Goal: Navigation & Orientation: Find specific page/section

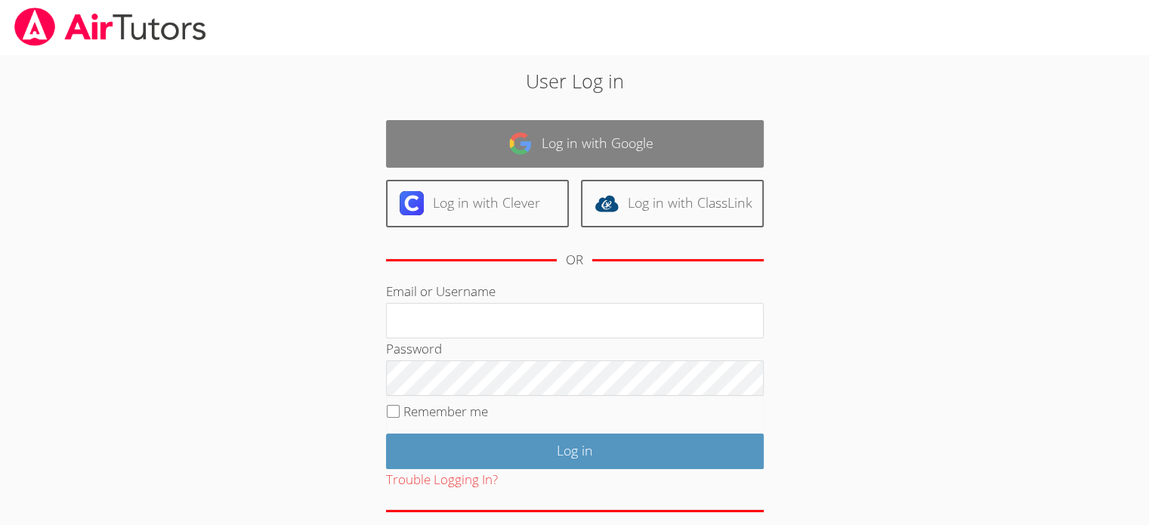
click at [595, 150] on link "Log in with Google" at bounding box center [575, 144] width 378 height 48
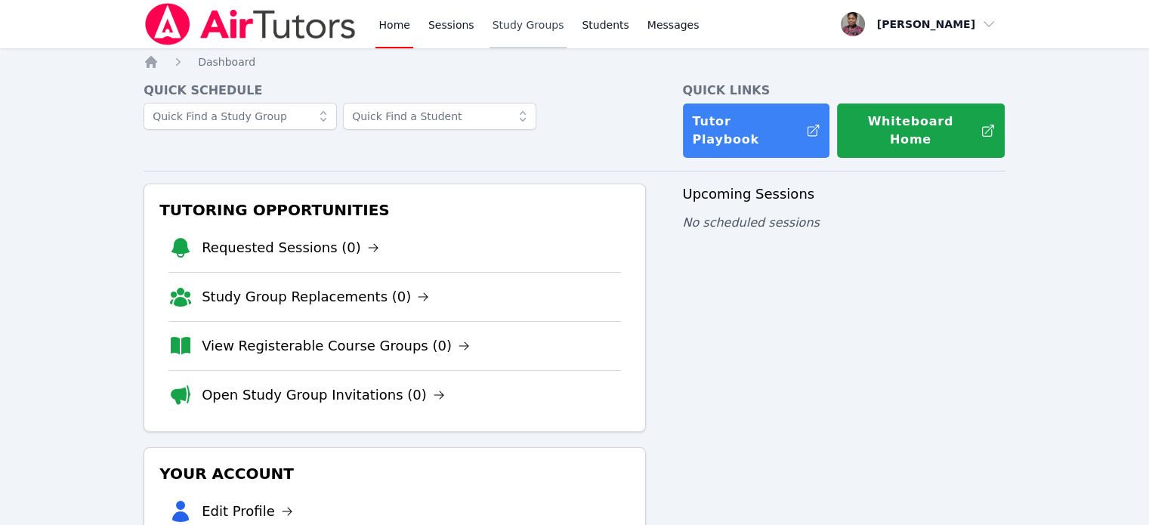
click at [503, 31] on link "Study Groups" at bounding box center [529, 24] width 78 height 48
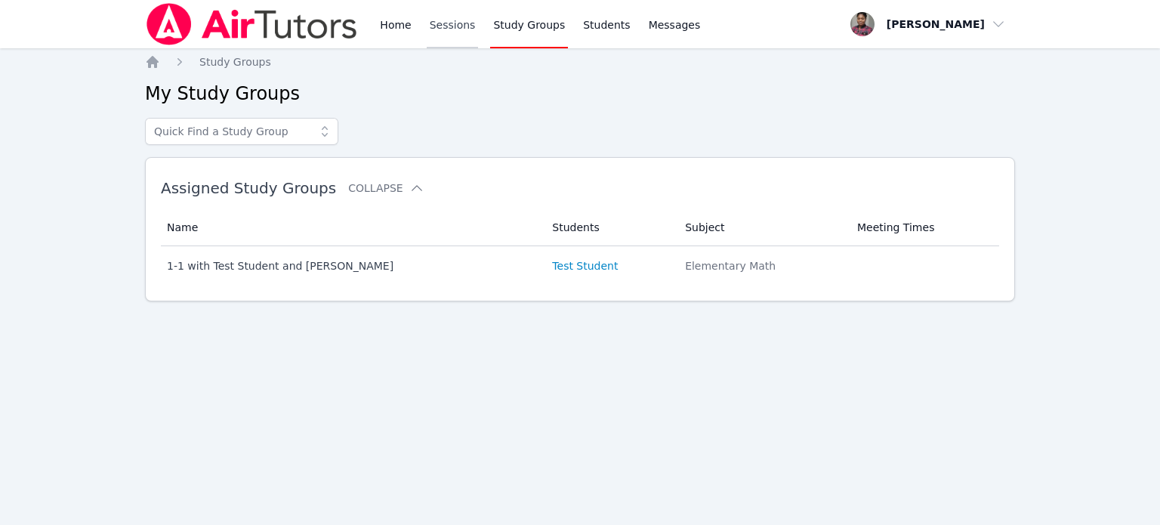
click at [443, 29] on link "Sessions" at bounding box center [453, 24] width 52 height 48
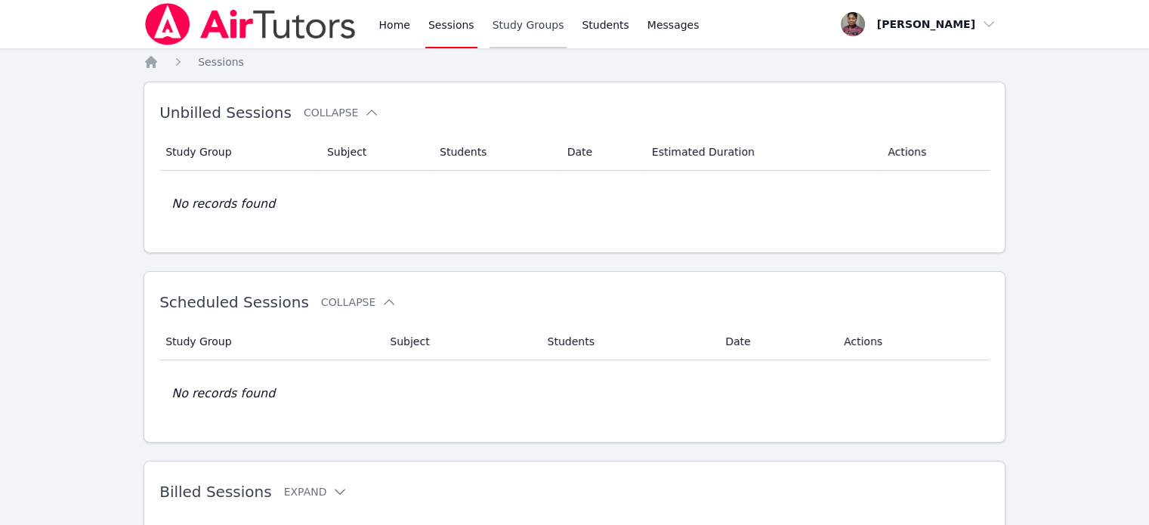
click at [514, 28] on link "Study Groups" at bounding box center [529, 24] width 78 height 48
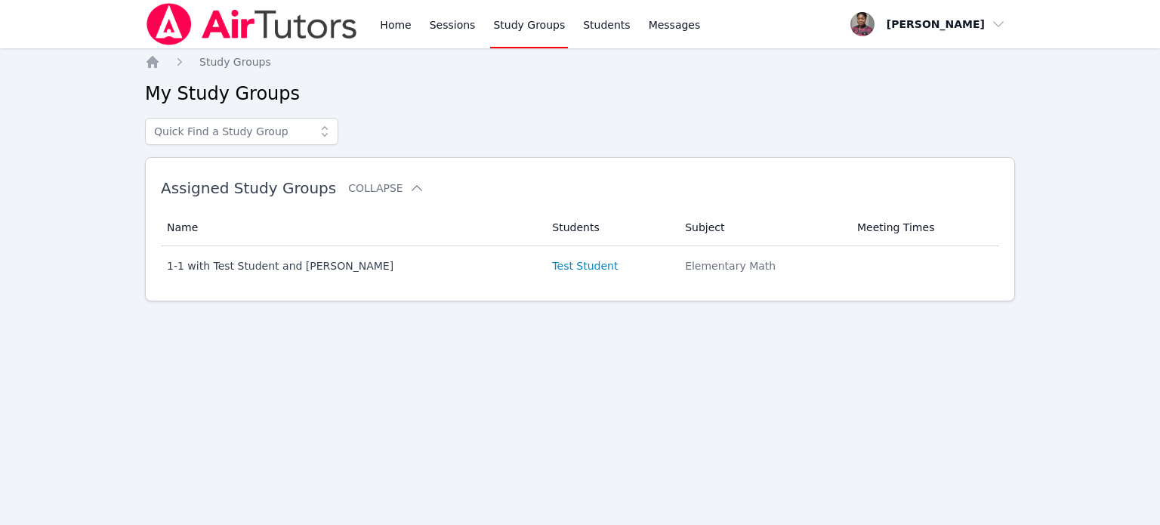
click at [326, 124] on icon at bounding box center [324, 131] width 15 height 15
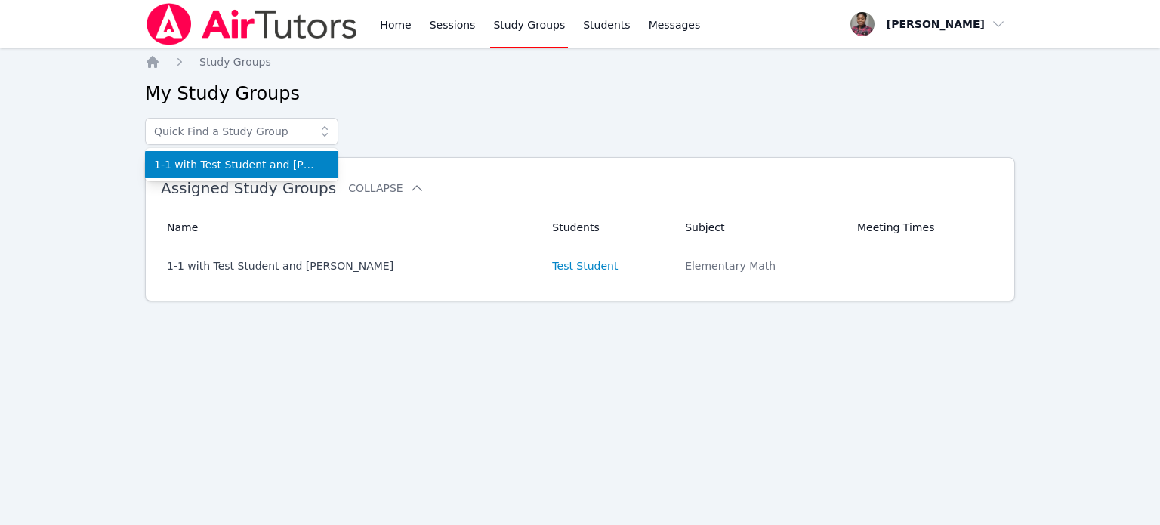
click at [411, 130] on div "1-1 with Test Student and [PERSON_NAME]" at bounding box center [580, 131] width 870 height 27
